Goal: Information Seeking & Learning: Understand process/instructions

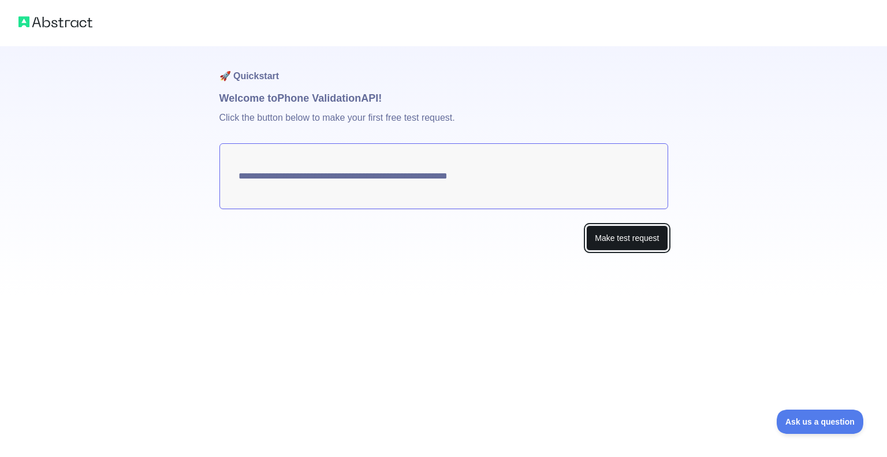
click at [621, 239] on button "Make test request" at bounding box center [626, 238] width 81 height 26
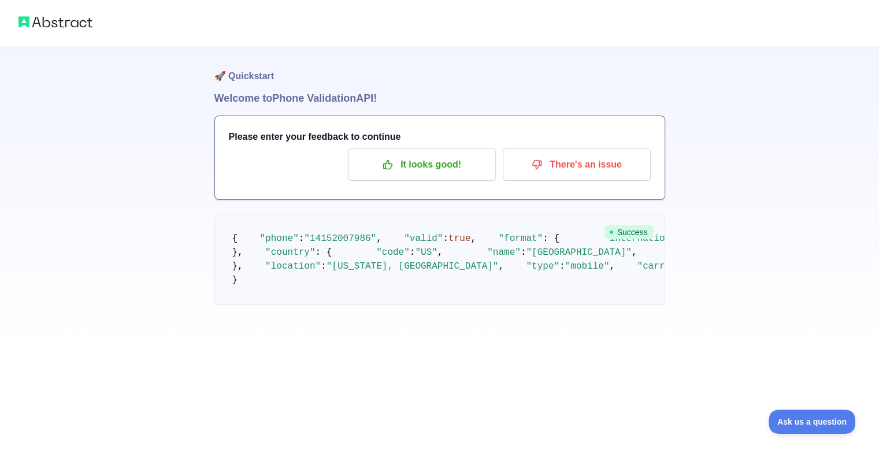
scroll to position [60, 0]
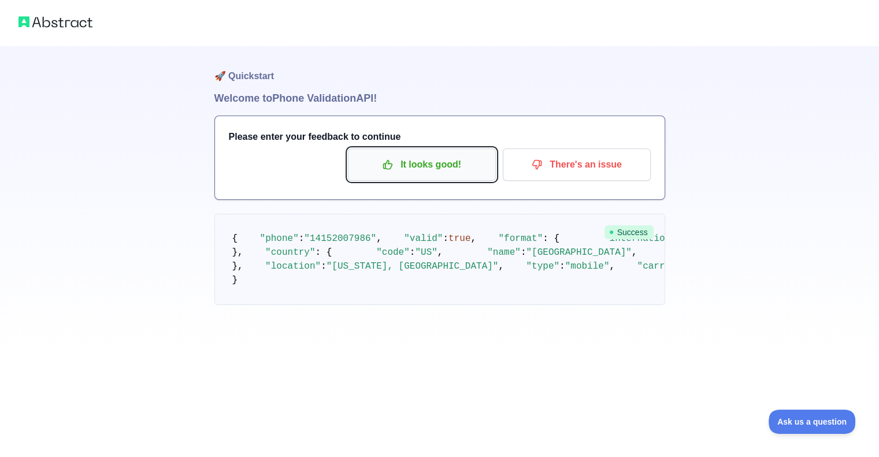
click at [474, 155] on p "It looks good!" at bounding box center [421, 165] width 131 height 20
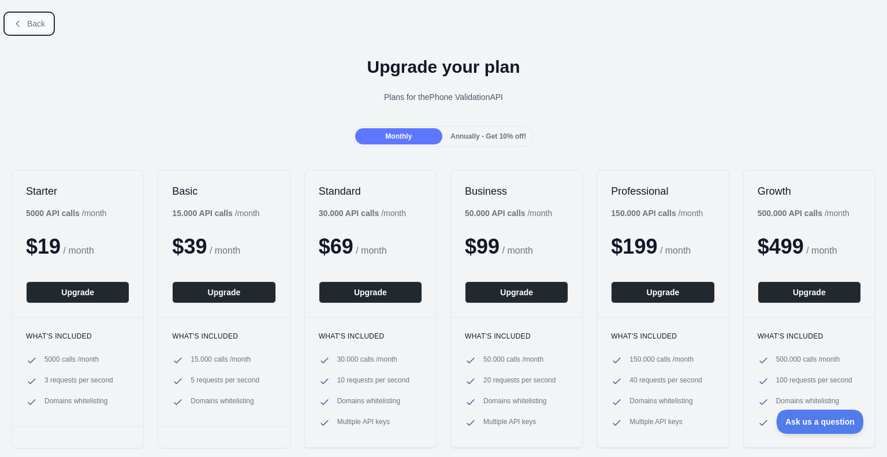
click at [28, 20] on span "Back" at bounding box center [36, 23] width 18 height 9
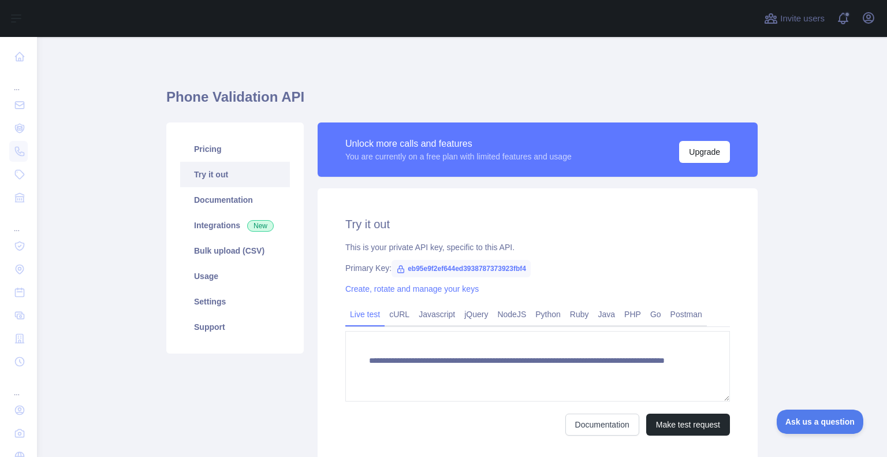
scroll to position [30, 0]
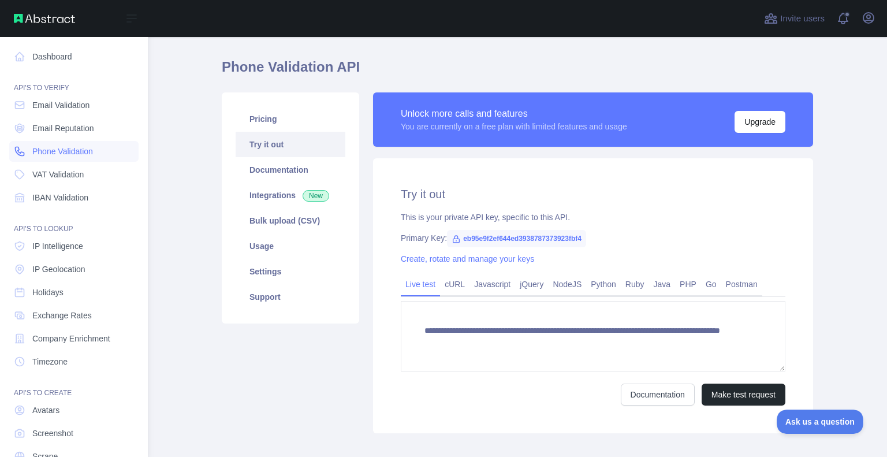
click at [51, 150] on span "Phone Validation" at bounding box center [62, 152] width 61 height 12
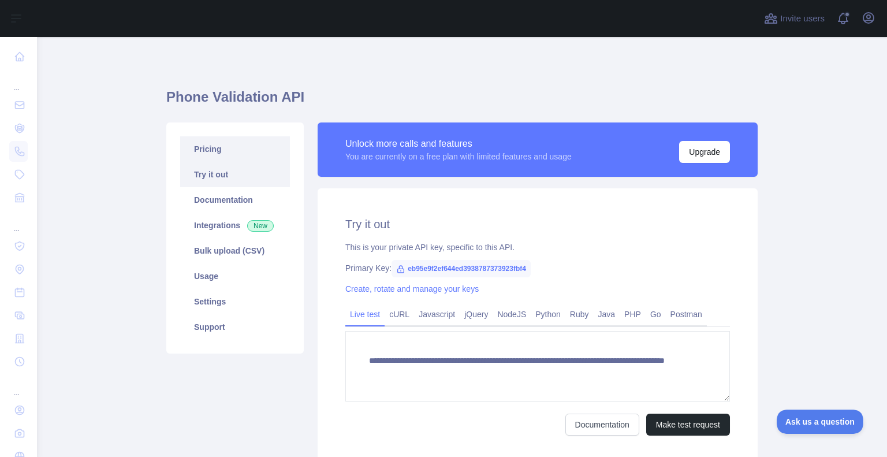
click at [216, 151] on link "Pricing" at bounding box center [235, 148] width 110 height 25
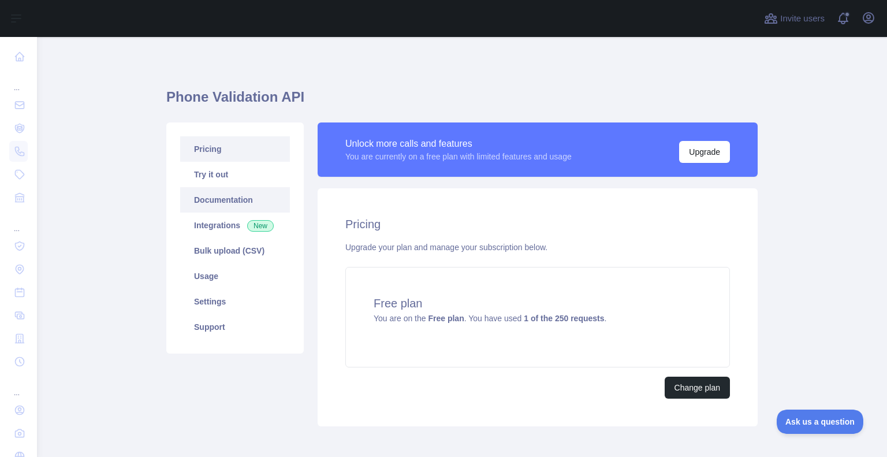
click at [235, 199] on link "Documentation" at bounding box center [235, 199] width 110 height 25
click at [206, 278] on link "Usage" at bounding box center [235, 275] width 110 height 25
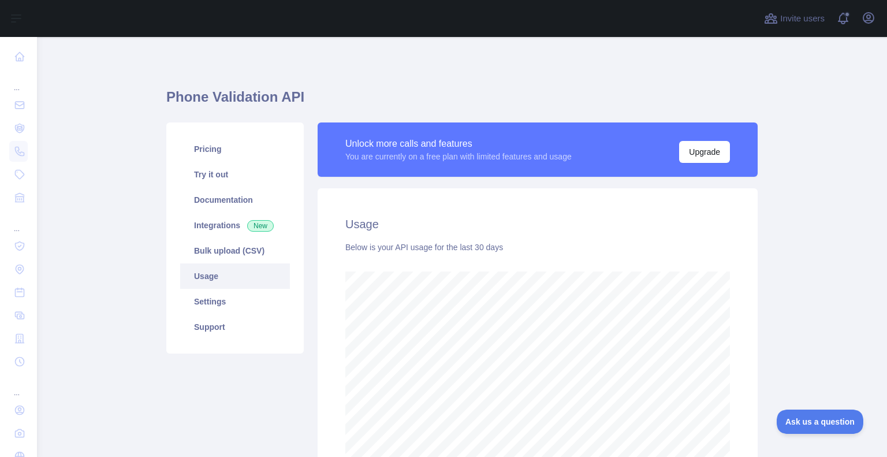
scroll to position [420, 841]
click at [221, 303] on link "Settings" at bounding box center [235, 301] width 110 height 25
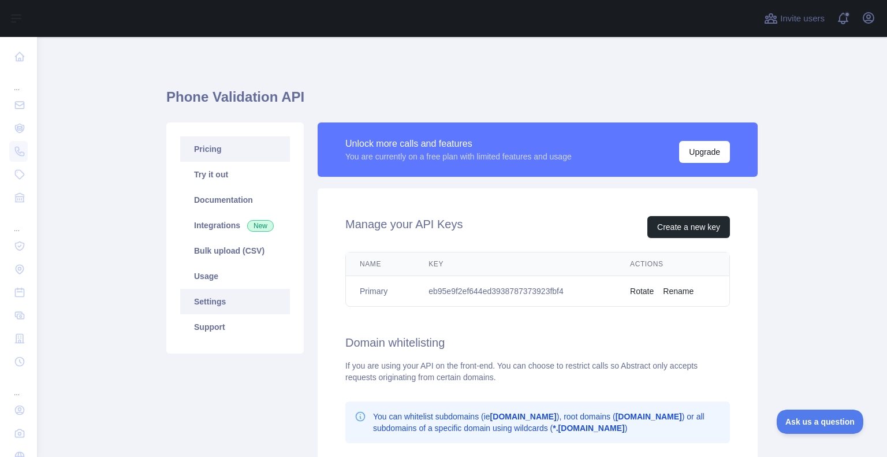
click at [218, 150] on link "Pricing" at bounding box center [235, 148] width 110 height 25
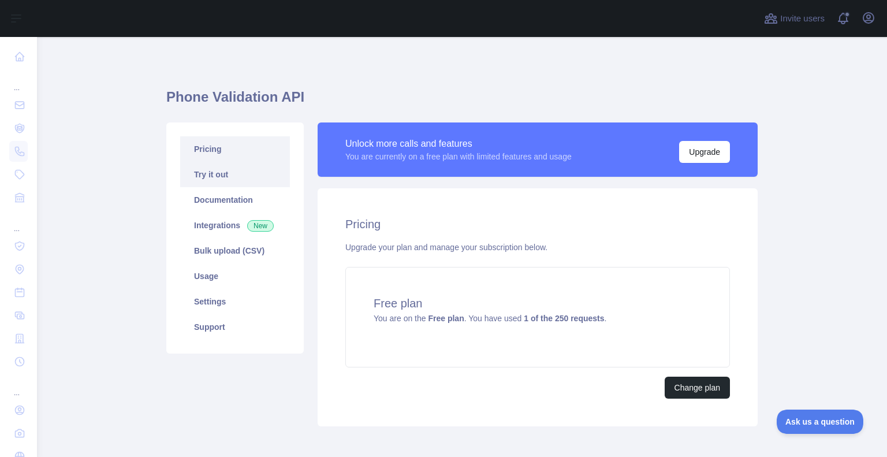
click at [215, 175] on link "Try it out" at bounding box center [235, 174] width 110 height 25
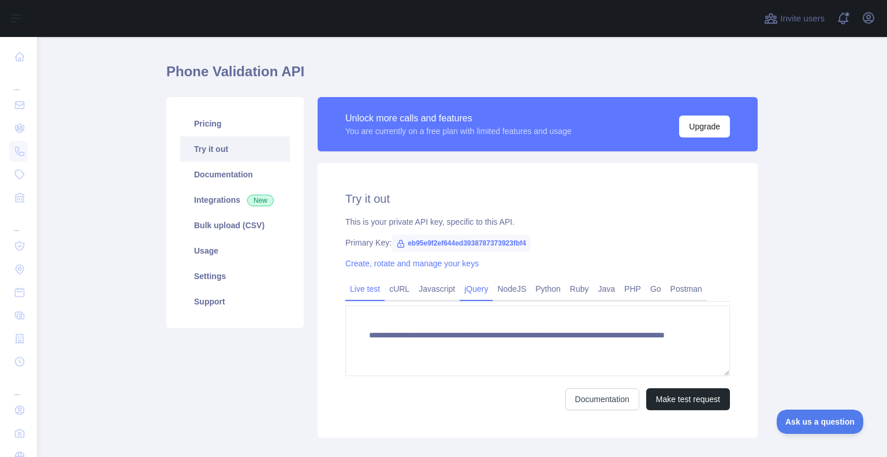
scroll to position [32, 0]
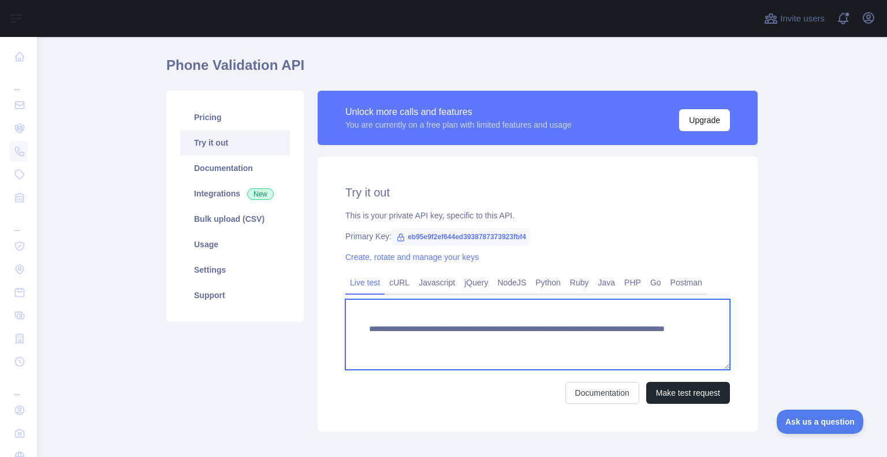
click at [596, 340] on textarea "**********" at bounding box center [537, 334] width 385 height 70
drag, startPoint x: 596, startPoint y: 340, endPoint x: 574, endPoint y: 351, distance: 25.1
click at [574, 351] on textarea "**********" at bounding box center [537, 334] width 385 height 70
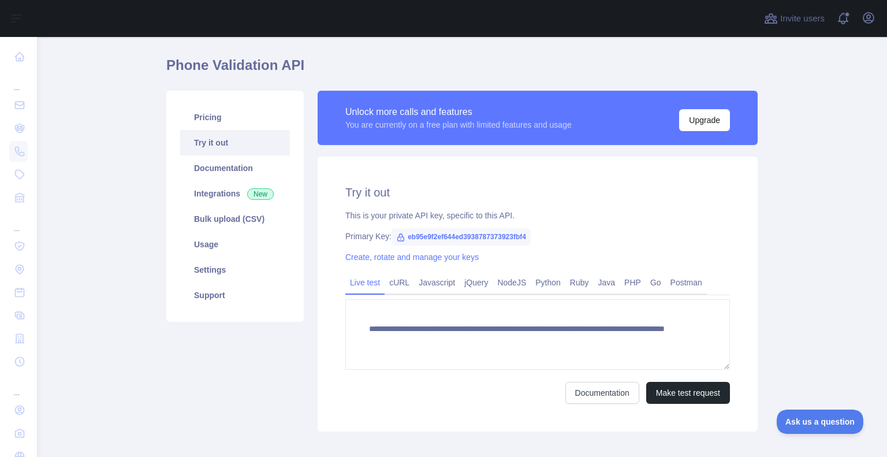
click at [370, 274] on link "Live test" at bounding box center [364, 282] width 39 height 18
click at [385, 278] on link "cURL" at bounding box center [399, 282] width 29 height 18
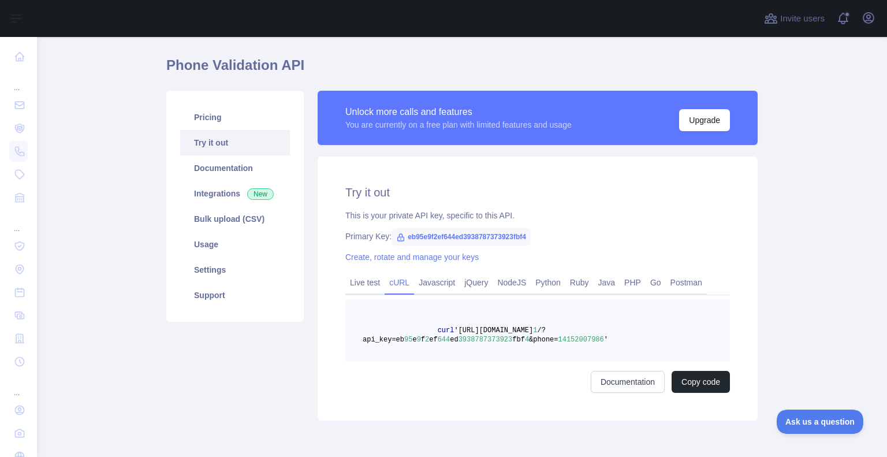
click at [559, 337] on span "14152007986" at bounding box center [582, 340] width 46 height 8
copy span "14152007986"
click at [610, 360] on pre "curl '[URL][DOMAIN_NAME] 1 /?api_key=eb 95 e 9 f 2 ef 644 ed [PHONE_NUMBER] fbf…" at bounding box center [537, 330] width 385 height 62
click at [599, 336] on pre "curl '[URL][DOMAIN_NAME] 1 /?api_key=eb 95 e 9 f 2 ef 644 ed [PHONE_NUMBER] fbf…" at bounding box center [537, 330] width 385 height 62
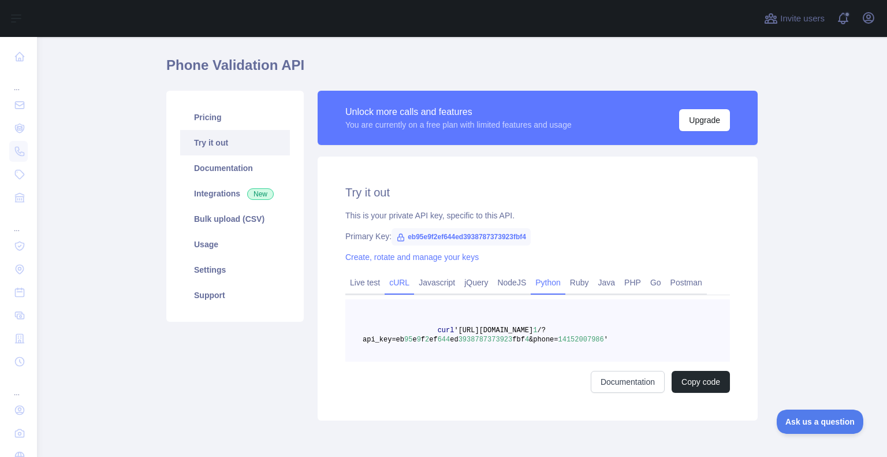
click at [541, 279] on link "Python" at bounding box center [548, 282] width 35 height 18
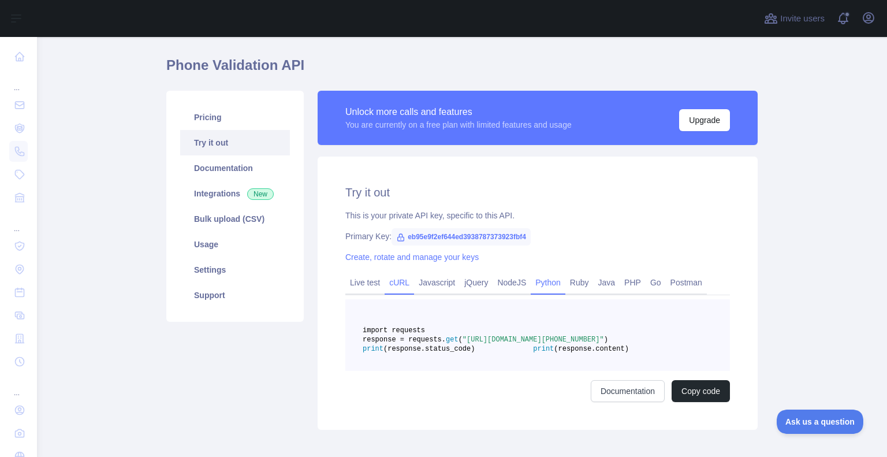
click at [395, 284] on link "cURL" at bounding box center [399, 282] width 29 height 18
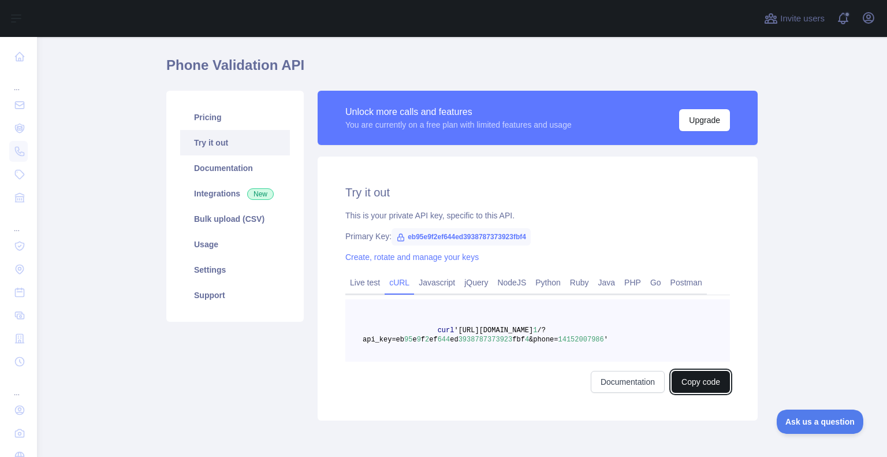
click at [693, 379] on button "Copy code" at bounding box center [701, 382] width 58 height 22
click at [238, 192] on link "Integrations New" at bounding box center [235, 193] width 110 height 25
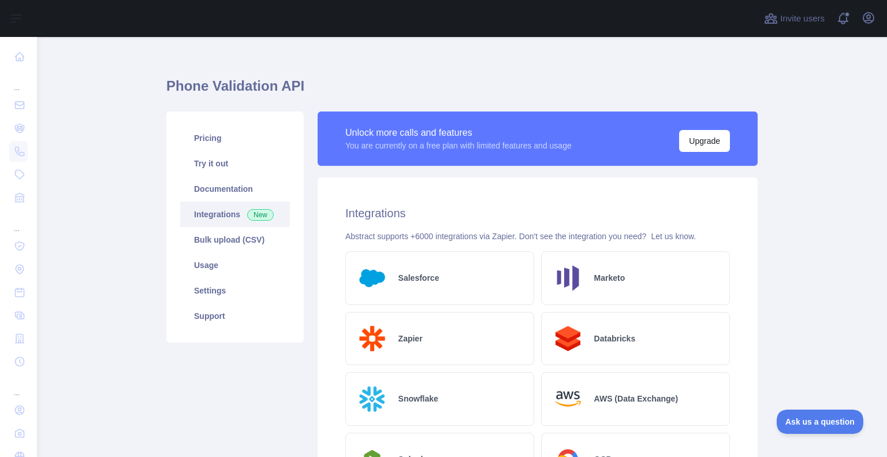
scroll to position [10, 0]
click at [218, 249] on link "Bulk upload (CSV)" at bounding box center [235, 240] width 110 height 25
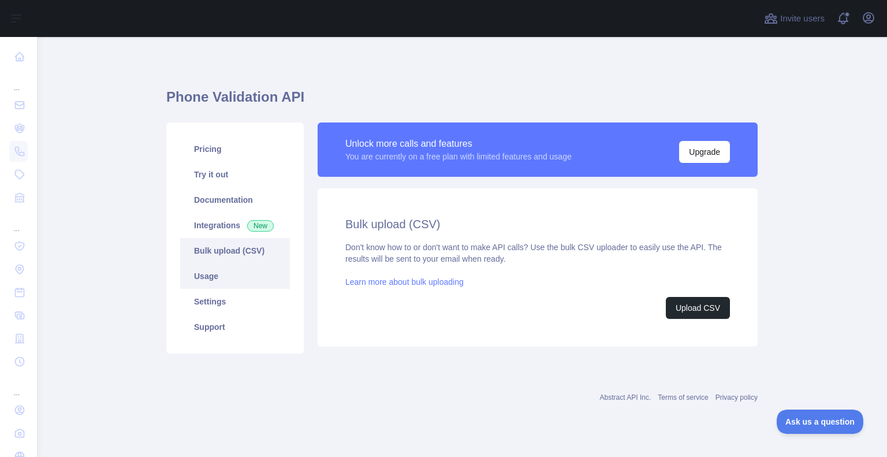
click at [216, 263] on link "Usage" at bounding box center [235, 275] width 110 height 25
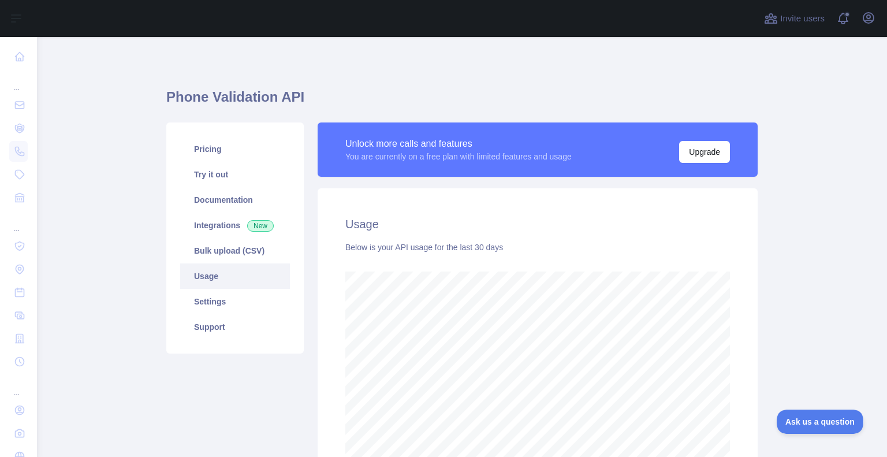
scroll to position [420, 841]
click at [228, 194] on link "Documentation" at bounding box center [235, 199] width 110 height 25
